Goal: Information Seeking & Learning: Check status

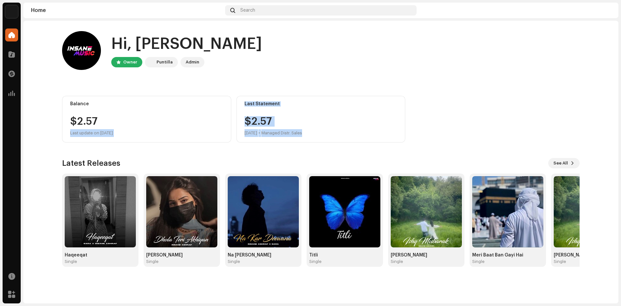
drag, startPoint x: 97, startPoint y: 120, endPoint x: 364, endPoint y: 135, distance: 267.2
click at [338, 138] on div "Balance $2.57 Last update on [DATE] Last Statement $2.57 [DATE] • Managed Distr…" at bounding box center [320, 119] width 517 height 47
click at [392, 131] on div "$2.57 [DATE] • Managed Distr. Sales" at bounding box center [320, 126] width 153 height 21
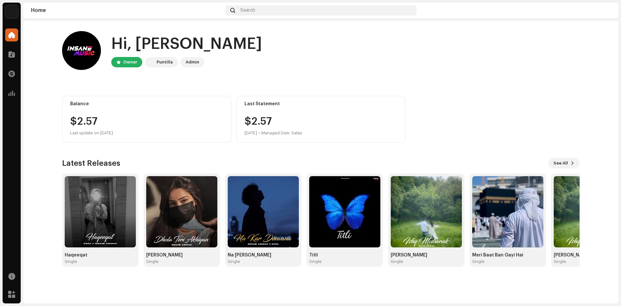
click at [347, 153] on div "Hi, [PERSON_NAME] Owner Puntilla Admin Balance $2.57 Last update on [DATE] Last…" at bounding box center [320, 149] width 517 height 256
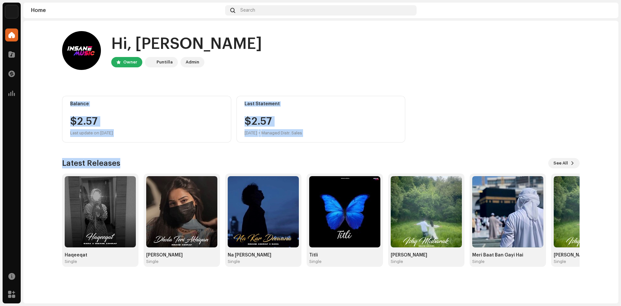
drag, startPoint x: 328, startPoint y: 149, endPoint x: 66, endPoint y: 98, distance: 267.2
click at [66, 99] on div "Hi, [PERSON_NAME] Owner Puntilla Admin Balance $2.57 Last update on [DATE] Last…" at bounding box center [320, 149] width 517 height 256
click at [66, 98] on div "Balance $2.57 Last update on [DATE]" at bounding box center [146, 119] width 169 height 47
drag, startPoint x: 315, startPoint y: 133, endPoint x: 57, endPoint y: 93, distance: 261.2
click at [57, 93] on div "Hi, [PERSON_NAME] Owner Puntilla Admin Balance $2.57 Last update on [DATE] Last…" at bounding box center [321, 149] width 538 height 256
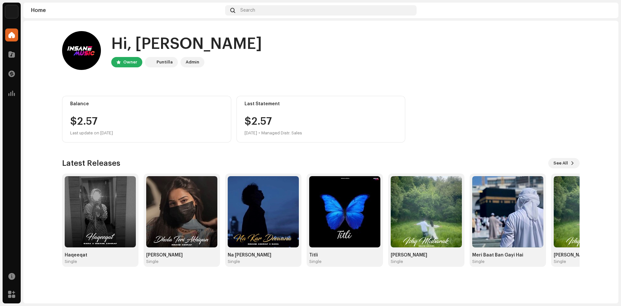
click at [55, 83] on div "Hi, [PERSON_NAME] Owner Puntilla Admin Balance $2.57 Last update on [DATE] Last…" at bounding box center [321, 149] width 538 height 256
drag, startPoint x: 91, startPoint y: 96, endPoint x: 260, endPoint y: 131, distance: 172.4
click at [260, 131] on div "Hi, [PERSON_NAME] Owner Puntilla Admin Balance $2.57 Last update on [DATE] Last…" at bounding box center [321, 149] width 538 height 256
click at [318, 145] on div "Hi, [PERSON_NAME] Owner Puntilla Admin Balance $2.57 Last update on [DATE] Last…" at bounding box center [320, 149] width 517 height 256
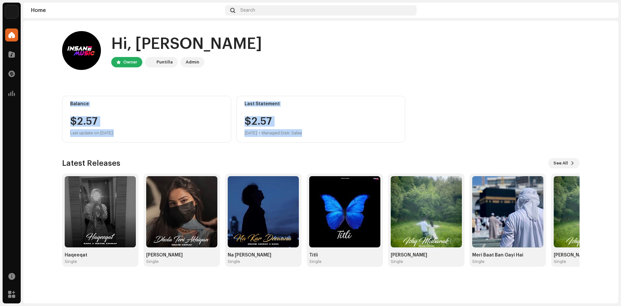
drag, startPoint x: 324, startPoint y: 137, endPoint x: 55, endPoint y: 94, distance: 272.1
click at [55, 96] on div "Hi, [PERSON_NAME] Owner Puntilla Admin Balance $2.57 Last update on [DATE] Last…" at bounding box center [321, 149] width 538 height 256
click at [55, 89] on div "Hi, [PERSON_NAME] Owner Puntilla Admin Balance $2.57 Last update on [DATE] Last…" at bounding box center [321, 149] width 538 height 256
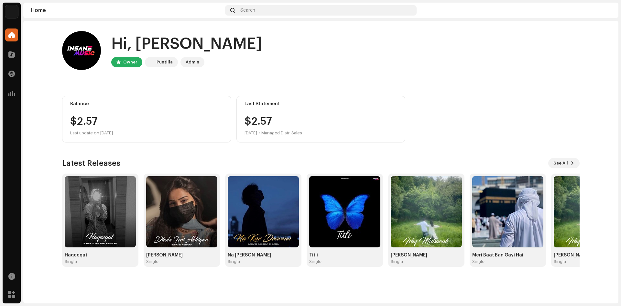
click at [54, 85] on div "Hi, [PERSON_NAME] Owner Puntilla Admin Balance $2.57 Last update on [DATE] Last…" at bounding box center [321, 149] width 538 height 256
drag, startPoint x: 119, startPoint y: 63, endPoint x: 239, endPoint y: 75, distance: 120.3
click at [239, 75] on home-user "Hi, [PERSON_NAME] Owner Puntilla Admin" at bounding box center [320, 55] width 517 height 49
click at [194, 62] on div "Admin" at bounding box center [193, 62] width 14 height 8
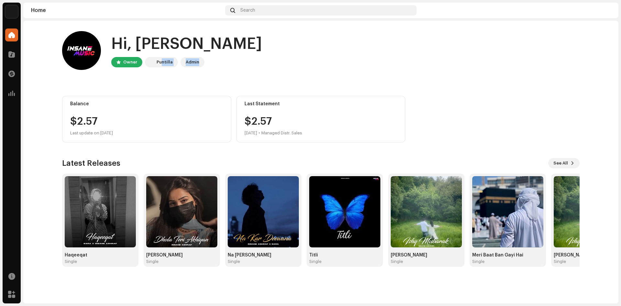
drag, startPoint x: 200, startPoint y: 62, endPoint x: 163, endPoint y: 79, distance: 40.7
click at [162, 79] on home-user "Hi, [PERSON_NAME] Owner Puntilla Admin" at bounding box center [320, 55] width 517 height 49
click at [212, 74] on home-user "Hi, [PERSON_NAME] Owner Puntilla Admin" at bounding box center [320, 55] width 517 height 49
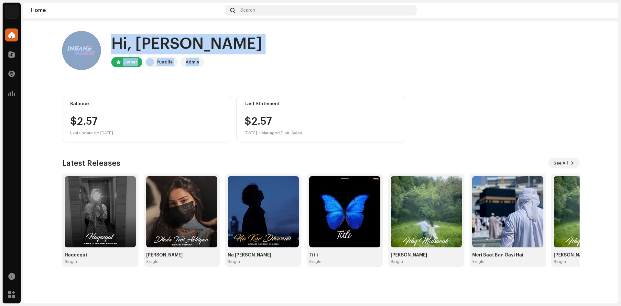
drag, startPoint x: 211, startPoint y: 68, endPoint x: 105, endPoint y: 48, distance: 107.6
click at [104, 48] on div "Hi, [PERSON_NAME] Owner Puntilla Admin" at bounding box center [320, 50] width 517 height 39
click at [107, 46] on div "Hi, [PERSON_NAME] Owner Puntilla Admin" at bounding box center [320, 50] width 517 height 39
drag, startPoint x: 112, startPoint y: 41, endPoint x: 134, endPoint y: 41, distance: 21.7
click at [112, 41] on div "Hi, [PERSON_NAME]" at bounding box center [186, 44] width 151 height 21
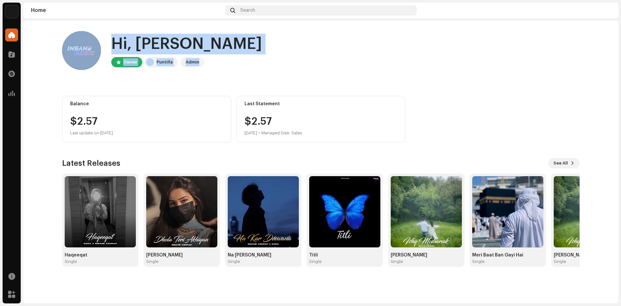
click at [172, 48] on div "Hi, [PERSON_NAME]" at bounding box center [186, 44] width 151 height 21
drag, startPoint x: 197, startPoint y: 64, endPoint x: 109, endPoint y: 38, distance: 91.9
click at [109, 38] on div "Hi, [PERSON_NAME] Owner Puntilla Admin" at bounding box center [320, 50] width 517 height 39
click at [109, 37] on div "Hi, [PERSON_NAME] Owner Puntilla Admin" at bounding box center [320, 50] width 517 height 39
drag, startPoint x: 168, startPoint y: 52, endPoint x: 191, endPoint y: 62, distance: 24.9
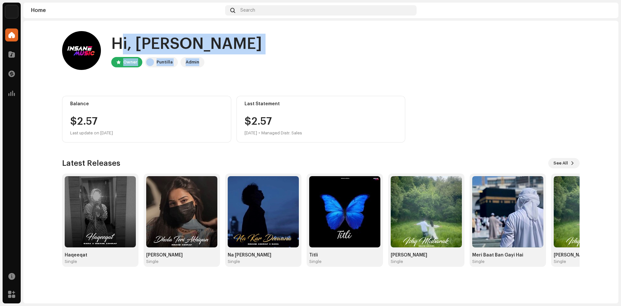
click at [191, 62] on div "Hi, [PERSON_NAME] Owner Puntilla Admin" at bounding box center [320, 50] width 517 height 39
click at [186, 77] on home-user "Hi, [PERSON_NAME] Owner Puntilla Admin" at bounding box center [320, 55] width 517 height 49
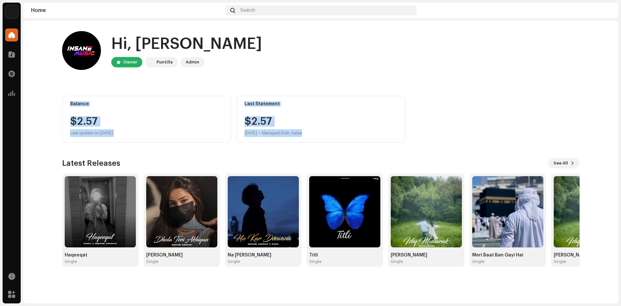
drag, startPoint x: 380, startPoint y: 147, endPoint x: 59, endPoint y: 103, distance: 323.8
click at [65, 103] on div "Hi, [PERSON_NAME] Owner Puntilla Admin Balance $2.57 Last update on [DATE] Last…" at bounding box center [320, 149] width 517 height 256
click at [65, 106] on div "Balance $2.57 Last update on [DATE]" at bounding box center [146, 119] width 169 height 47
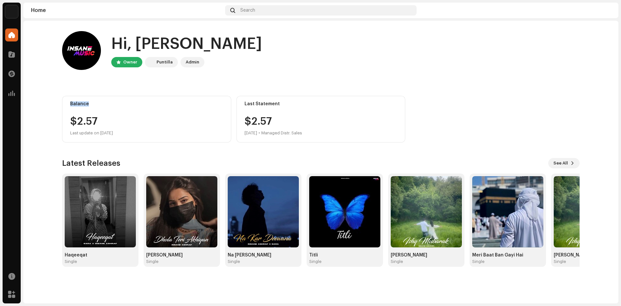
click at [64, 106] on div "Balance $2.57 Last update on [DATE]" at bounding box center [146, 119] width 169 height 47
click at [65, 104] on div "Balance $2.57 Last update on [DATE]" at bounding box center [146, 119] width 169 height 47
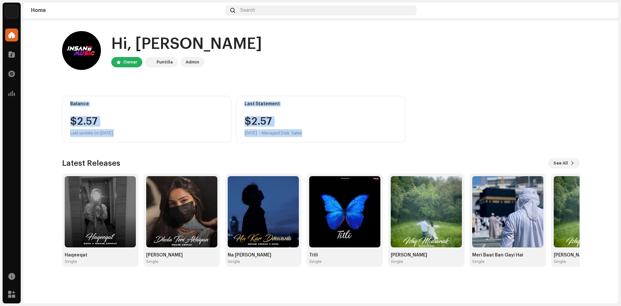
drag, startPoint x: 308, startPoint y: 134, endPoint x: 64, endPoint y: 101, distance: 246.0
click at [64, 101] on div "Balance $2.57 Last update on [DATE] Last Statement $2.57 [DATE] • Managed Distr…" at bounding box center [320, 119] width 517 height 47
click at [63, 100] on div "Balance $2.57 Last update on [DATE]" at bounding box center [146, 119] width 169 height 47
drag, startPoint x: 63, startPoint y: 100, endPoint x: 359, endPoint y: 167, distance: 303.2
click at [359, 167] on div "Hi, [PERSON_NAME] Owner Puntilla Admin Balance $2.57 Last update on [DATE] Last…" at bounding box center [320, 149] width 517 height 256
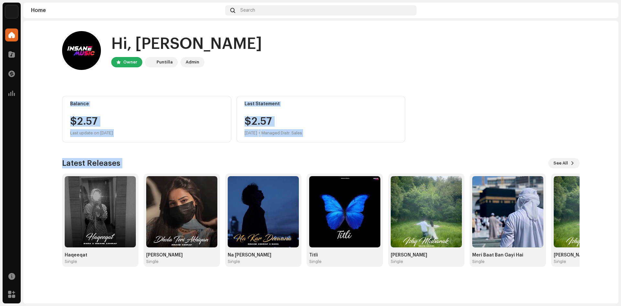
click at [359, 167] on div "Latest Releases See All" at bounding box center [320, 163] width 517 height 10
drag, startPoint x: 337, startPoint y: 140, endPoint x: 70, endPoint y: 105, distance: 269.4
click at [70, 105] on div "Balance $2.57 Last update on [DATE] Last Statement $2.57 [DATE] • Managed Distr…" at bounding box center [320, 119] width 517 height 47
click at [70, 104] on div "Balance $2.57 Last update on [DATE]" at bounding box center [146, 119] width 169 height 47
drag, startPoint x: 70, startPoint y: 103, endPoint x: 341, endPoint y: 155, distance: 276.6
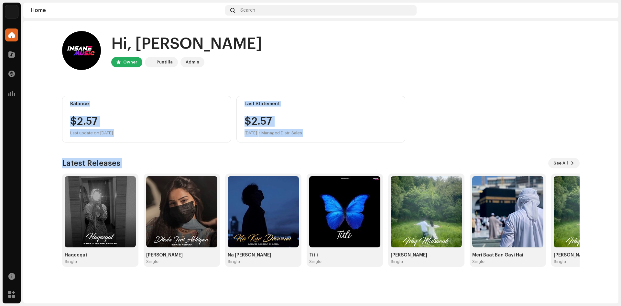
click at [341, 155] on div "Hi, [PERSON_NAME] Owner Puntilla Admin Balance $2.57 Last update on [DATE] Last…" at bounding box center [320, 149] width 517 height 256
click at [341, 154] on div "Hi, [PERSON_NAME] Owner Puntilla Admin Balance $2.57 Last update on [DATE] Last…" at bounding box center [320, 149] width 517 height 256
drag, startPoint x: 310, startPoint y: 137, endPoint x: 65, endPoint y: 74, distance: 252.7
click at [67, 98] on div "Balance $2.57 Last update on [DATE] Last Statement $2.57 [DATE] • Managed Distr…" at bounding box center [320, 119] width 517 height 47
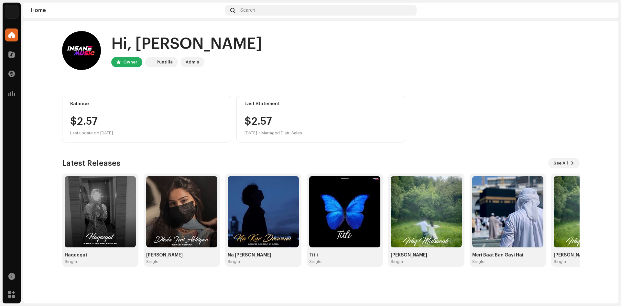
click at [65, 70] on home-user "Hi, [PERSON_NAME] Owner Puntilla Admin" at bounding box center [320, 55] width 517 height 49
